Goal: Download file/media

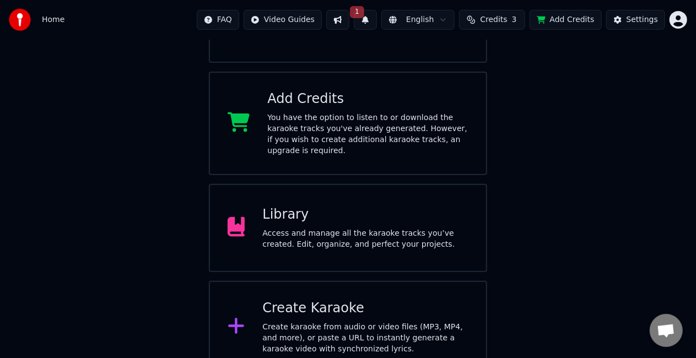
scroll to position [166, 0]
click at [374, 228] on div "Access and manage all the karaoke tracks you’ve created. Edit, organize, and pe…" at bounding box center [365, 239] width 206 height 22
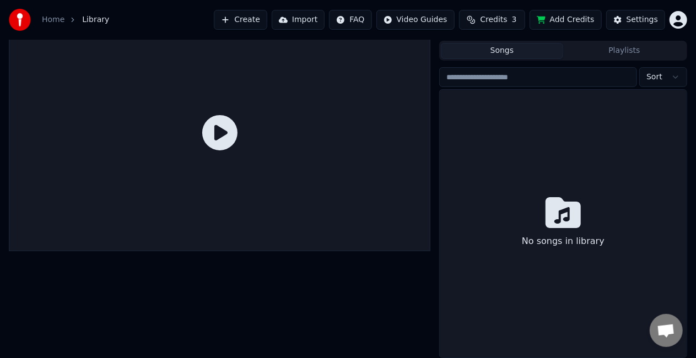
scroll to position [25, 0]
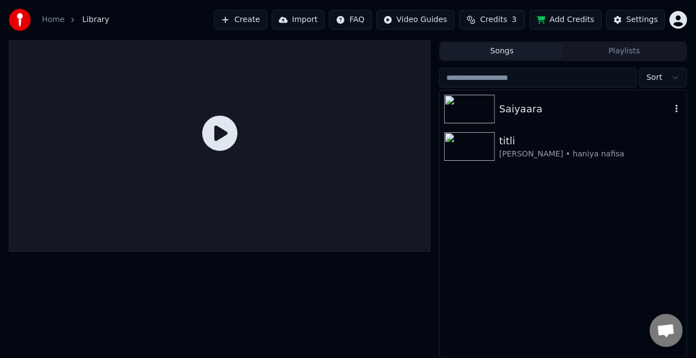
click at [552, 117] on div "Saiyaara" at bounding box center [563, 108] width 247 height 37
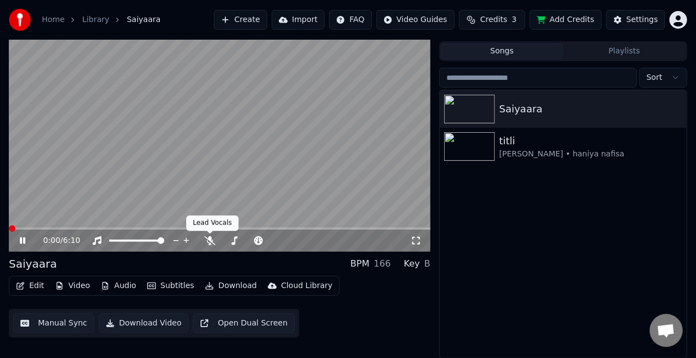
click at [213, 235] on div "0:00 / 6:10" at bounding box center [227, 240] width 368 height 11
click at [208, 244] on icon at bounding box center [209, 240] width 11 height 9
click at [241, 240] on span at bounding box center [231, 241] width 19 height 2
click at [236, 240] on span at bounding box center [229, 241] width 14 height 2
click at [238, 240] on span at bounding box center [237, 241] width 7 height 7
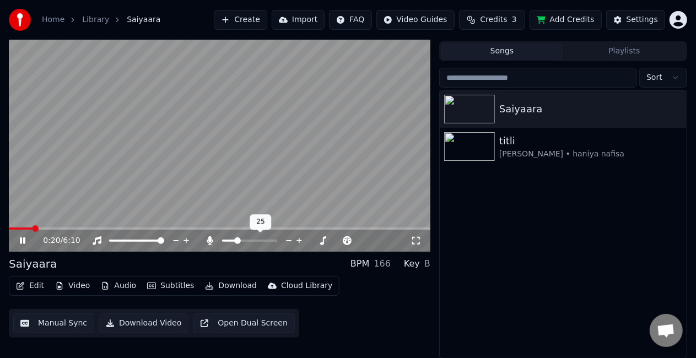
click at [241, 238] on div at bounding box center [260, 240] width 89 height 11
click at [240, 238] on span at bounding box center [241, 241] width 7 height 7
click at [236, 239] on div at bounding box center [260, 240] width 89 height 11
click at [240, 240] on span at bounding box center [241, 241] width 7 height 7
click at [319, 25] on button "Import" at bounding box center [298, 20] width 53 height 20
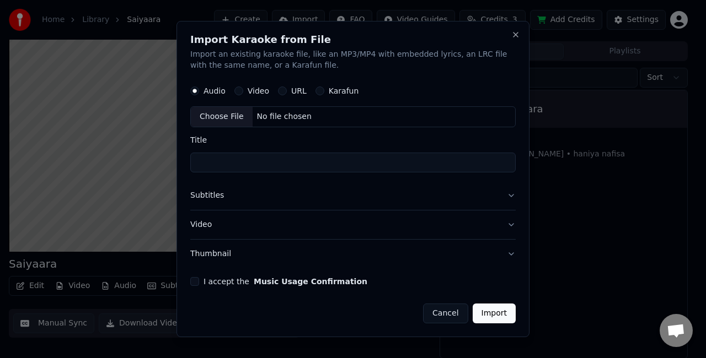
click at [442, 308] on button "Cancel" at bounding box center [445, 314] width 45 height 20
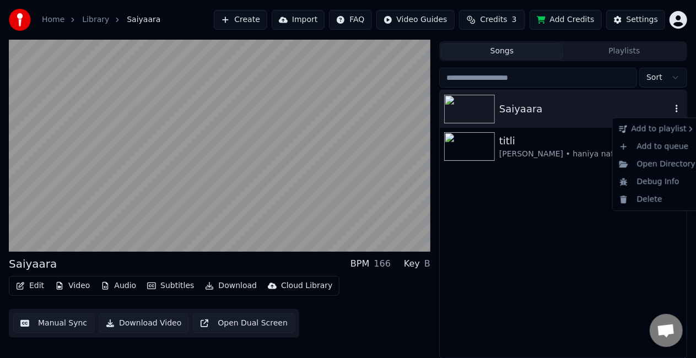
click at [680, 109] on icon "button" at bounding box center [676, 108] width 11 height 9
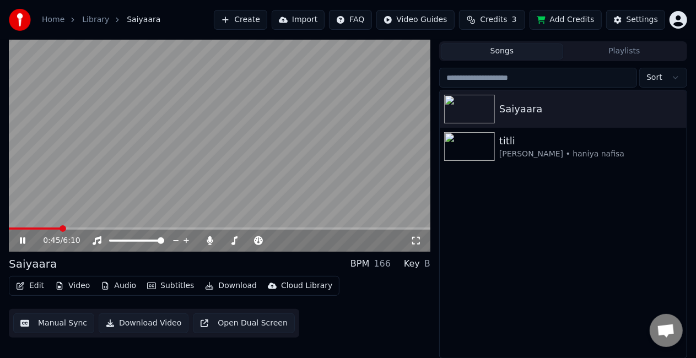
click at [233, 286] on button "Download" at bounding box center [231, 285] width 61 height 15
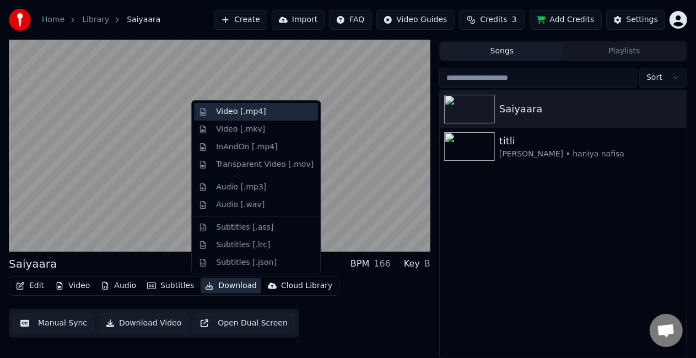
click at [245, 109] on div "Video [.mp4]" at bounding box center [241, 111] width 50 height 11
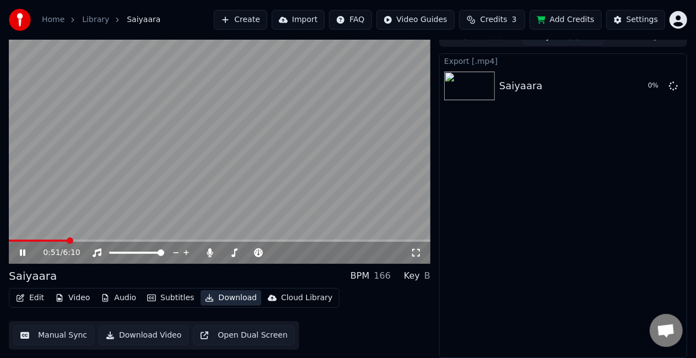
scroll to position [12, 0]
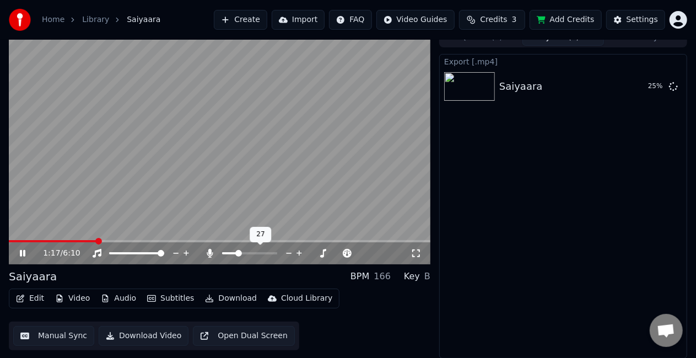
click at [236, 255] on span at bounding box center [238, 253] width 7 height 7
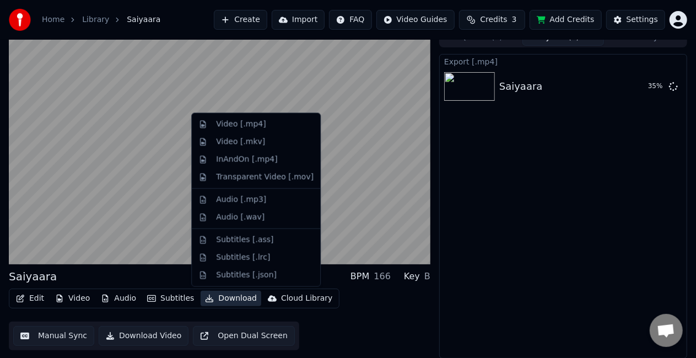
click at [229, 298] on button "Download" at bounding box center [231, 298] width 61 height 15
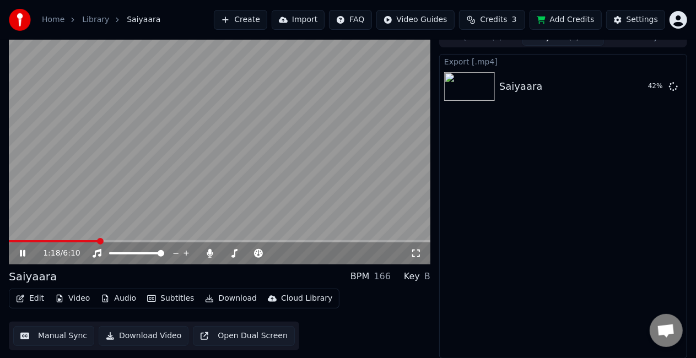
click at [520, 284] on div "Export [.mp4] Saiyaara 42 %" at bounding box center [563, 206] width 248 height 305
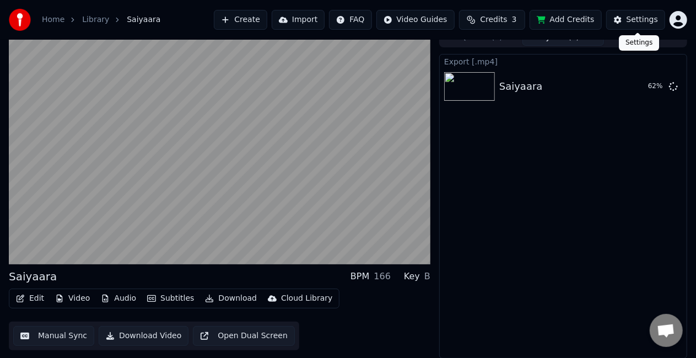
click at [653, 15] on div "Settings" at bounding box center [642, 19] width 31 height 11
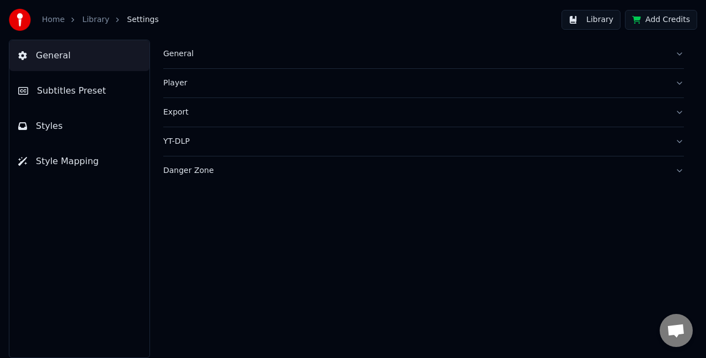
click at [64, 16] on div "Home" at bounding box center [59, 19] width 35 height 11
click at [97, 20] on link "Library" at bounding box center [95, 19] width 27 height 11
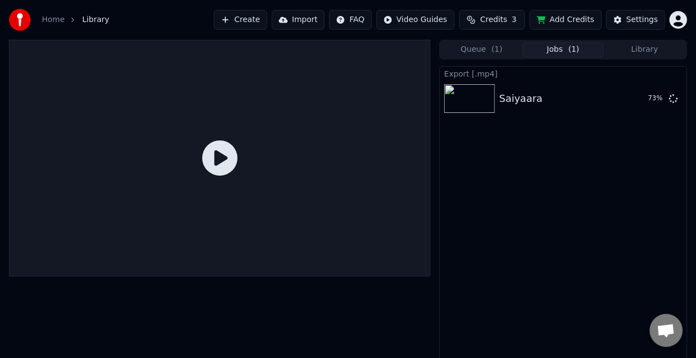
click at [229, 167] on icon at bounding box center [219, 158] width 35 height 35
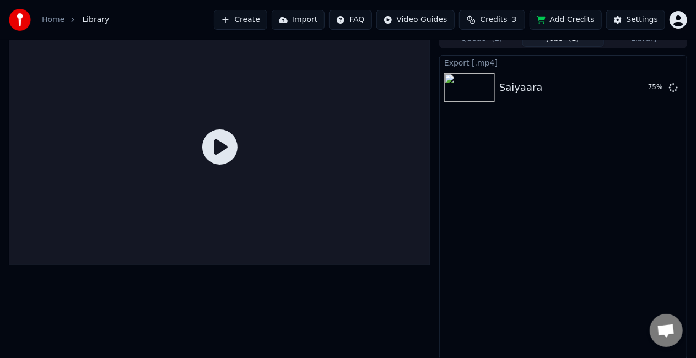
scroll to position [12, 0]
click at [228, 141] on icon at bounding box center [219, 145] width 35 height 35
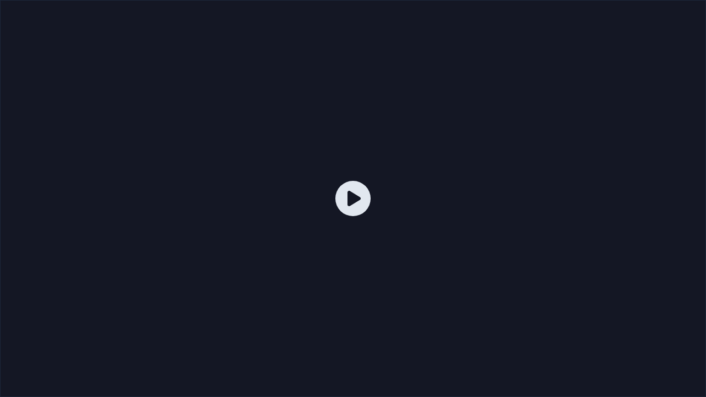
click at [228, 154] on div at bounding box center [353, 198] width 706 height 397
click at [299, 200] on div at bounding box center [353, 198] width 706 height 397
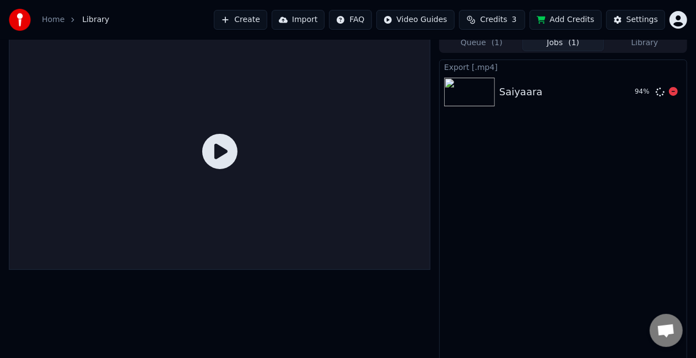
click at [465, 108] on div "Saiyaara 94 %" at bounding box center [563, 91] width 247 height 37
click at [509, 103] on div "Saiyaara 96 %" at bounding box center [563, 91] width 247 height 37
click at [509, 103] on div "Saiyaara 97 %" at bounding box center [563, 91] width 247 height 37
click at [509, 103] on div "Saiyaara 98 %" at bounding box center [563, 91] width 247 height 37
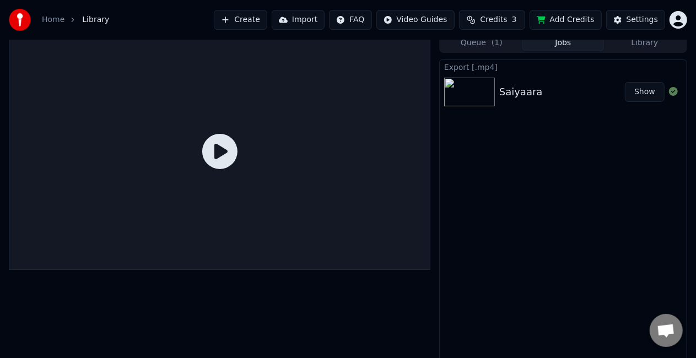
click at [650, 90] on button "Show" at bounding box center [645, 92] width 40 height 20
